Goal: Check status: Check status

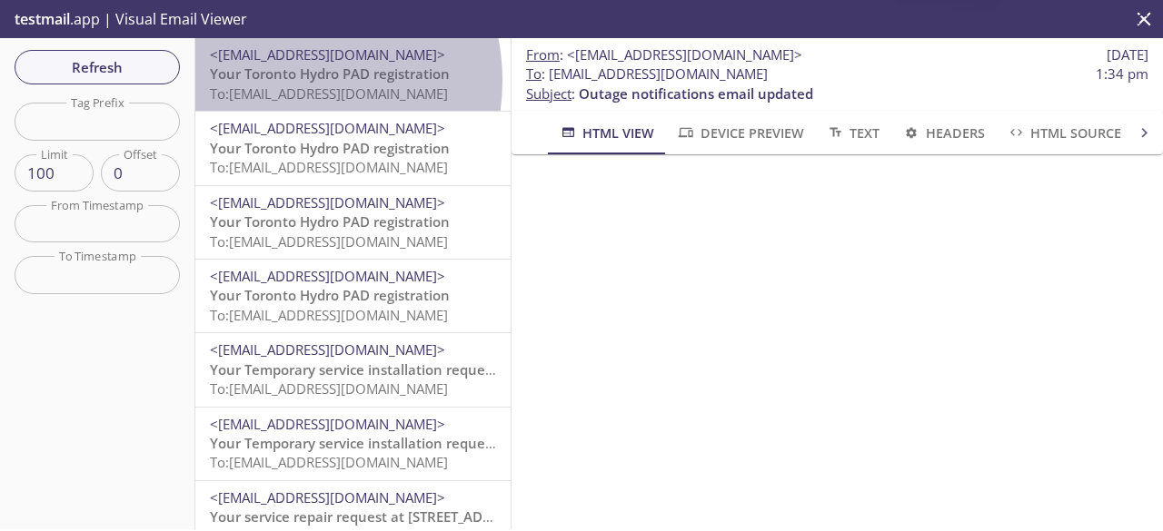
click at [281, 81] on span "Your Toronto Hydro PAD registration" at bounding box center [330, 74] width 240 height 18
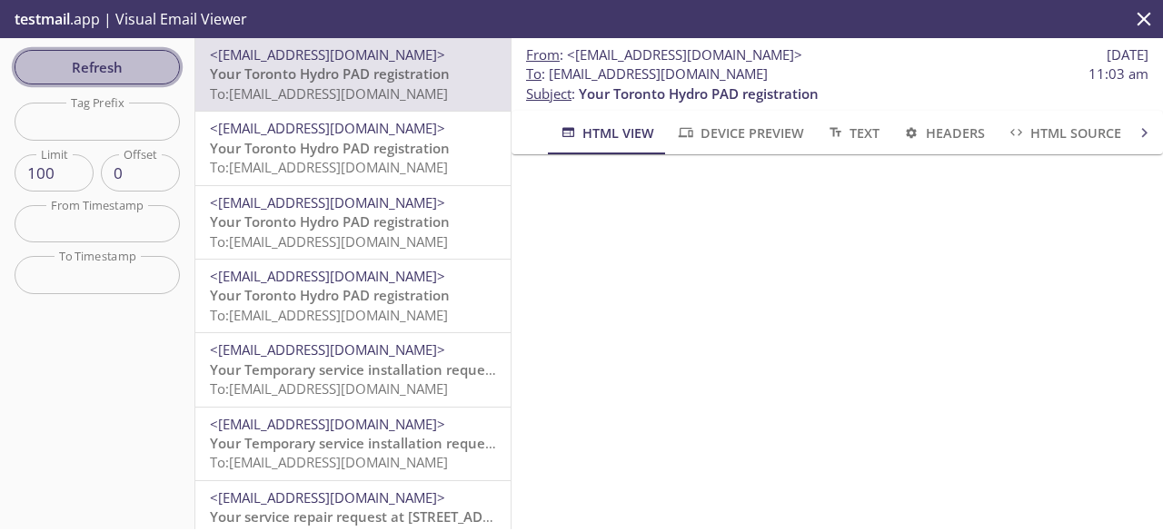
click at [142, 60] on span "Refresh" at bounding box center [97, 67] width 136 height 24
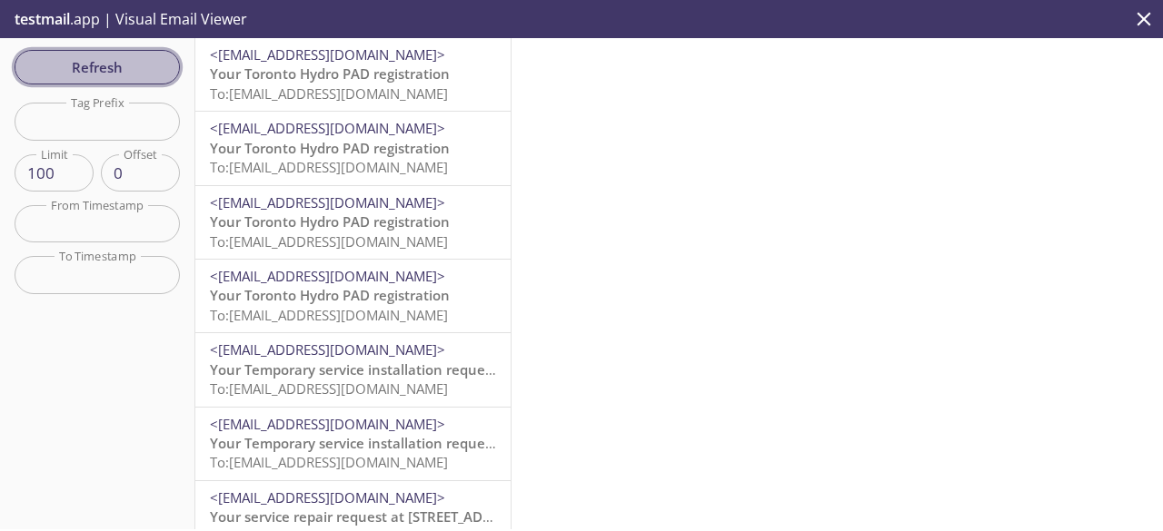
click at [130, 54] on button "Refresh" at bounding box center [97, 67] width 165 height 35
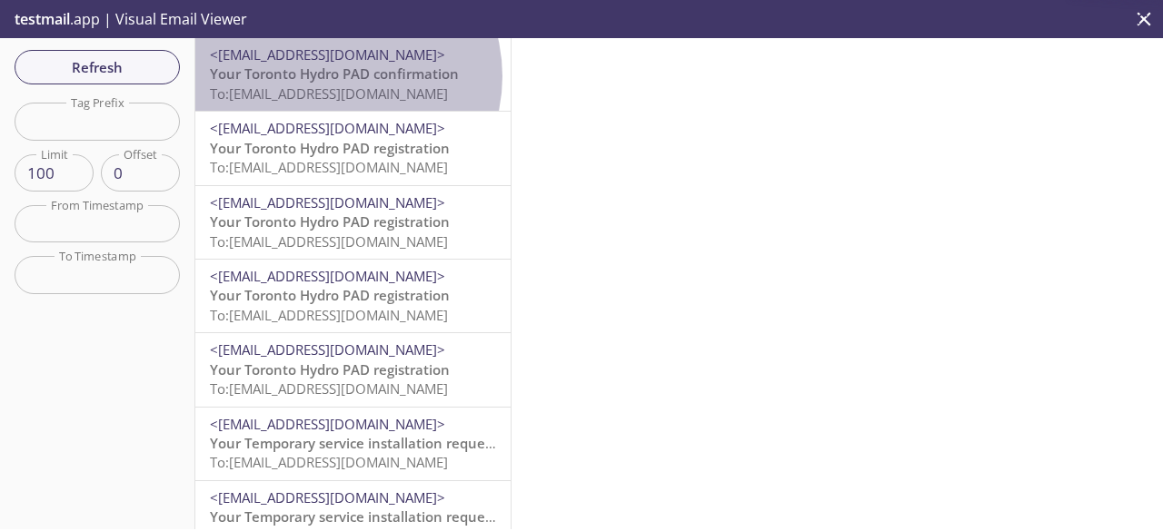
click at [334, 76] on span "Your Toronto Hydro PAD confirmation" at bounding box center [334, 74] width 249 height 18
